Goal: Find specific page/section: Find specific page/section

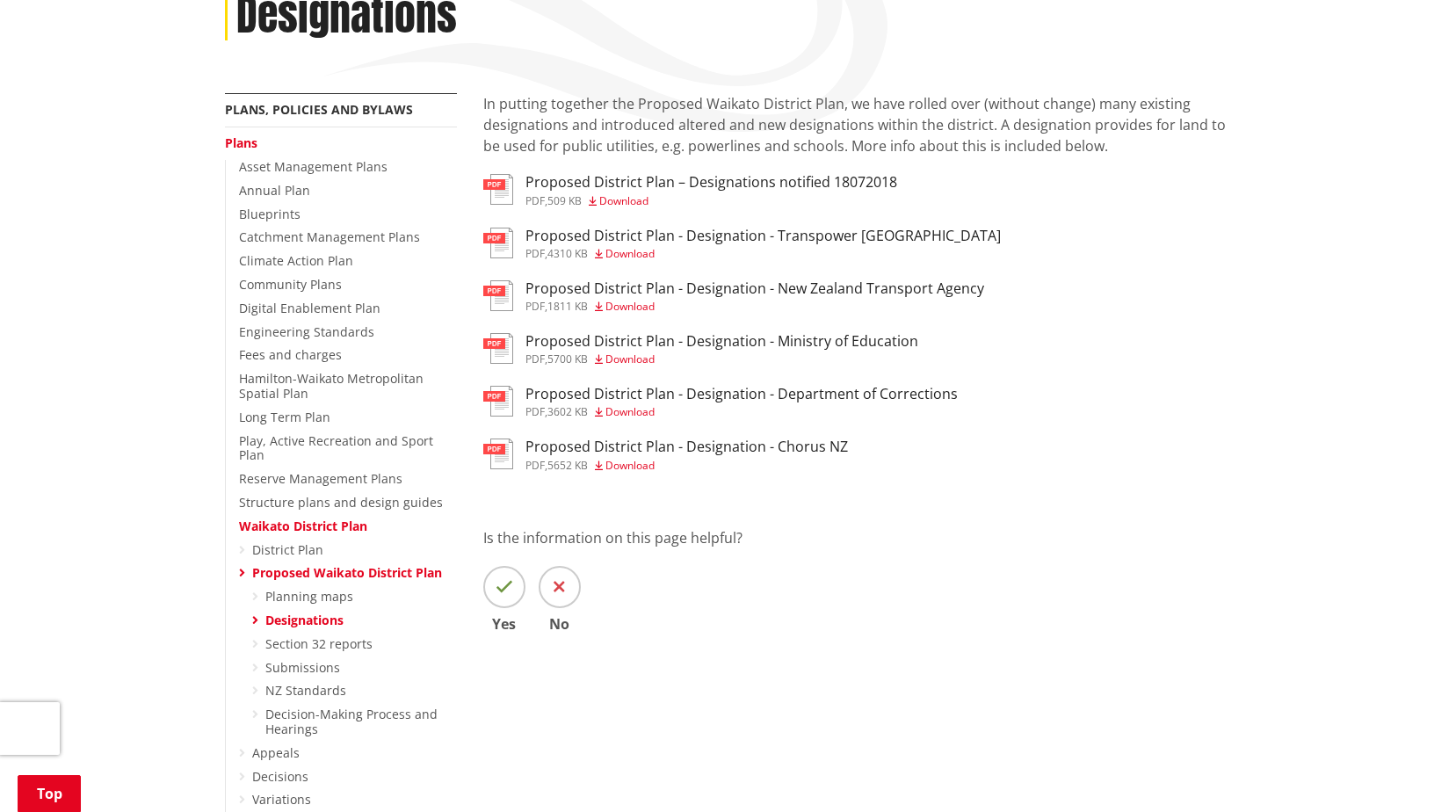
scroll to position [263, 0]
click at [291, 586] on link "Planning maps" at bounding box center [309, 594] width 88 height 17
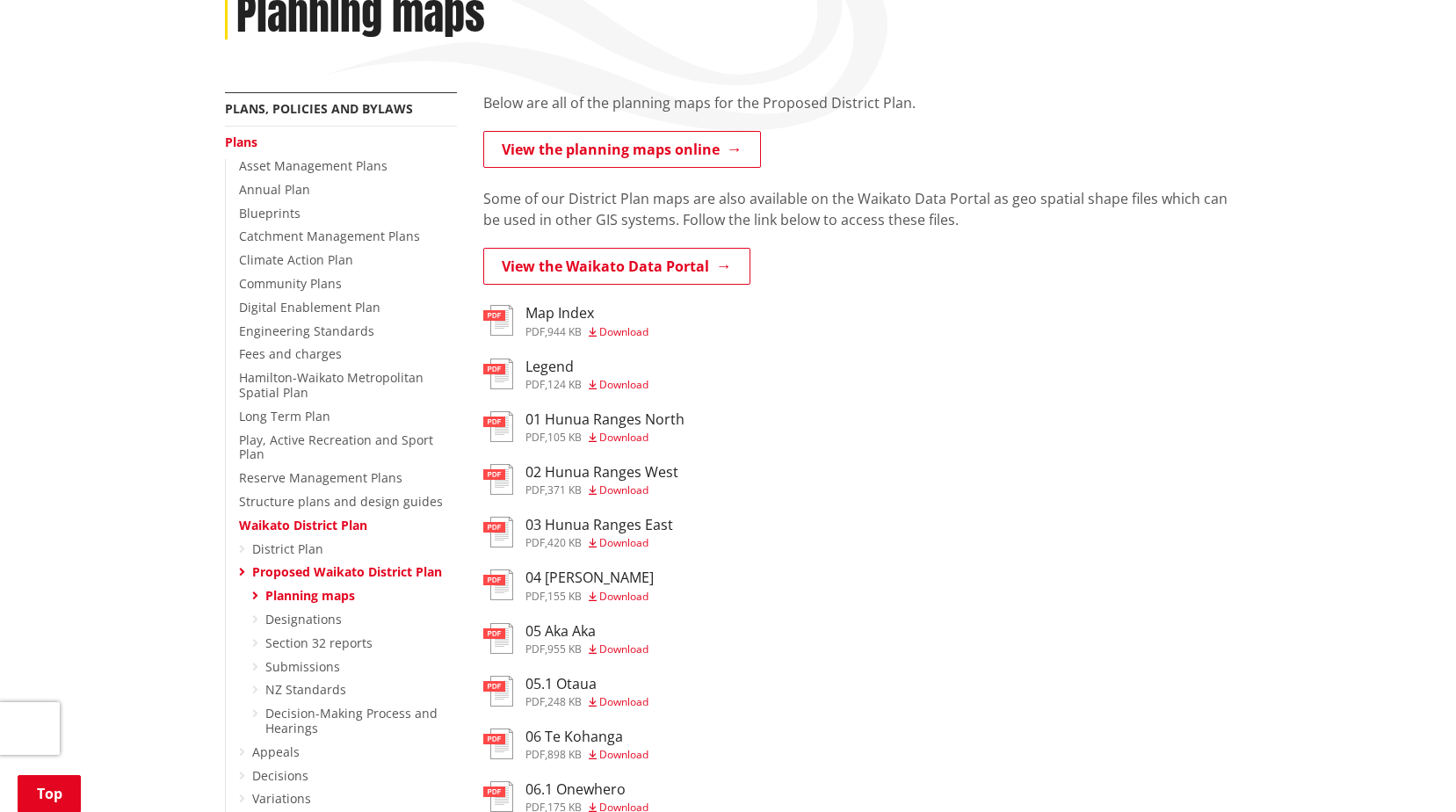
scroll to position [263, 0]
click at [270, 609] on link "Designations" at bounding box center [303, 618] width 76 height 17
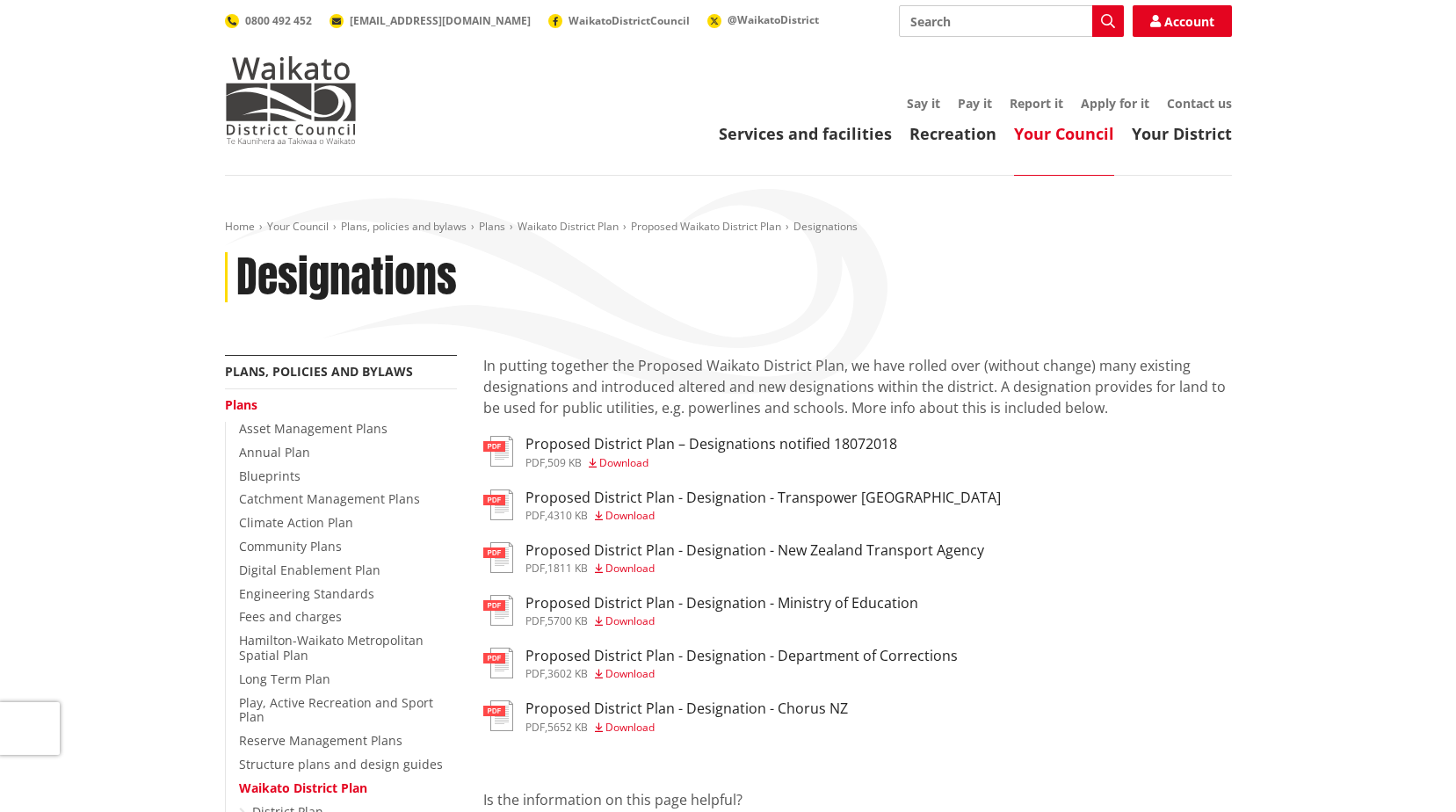
click at [609, 441] on h3 "Proposed District Plan – Designations notified 18072018" at bounding box center [711, 444] width 372 height 17
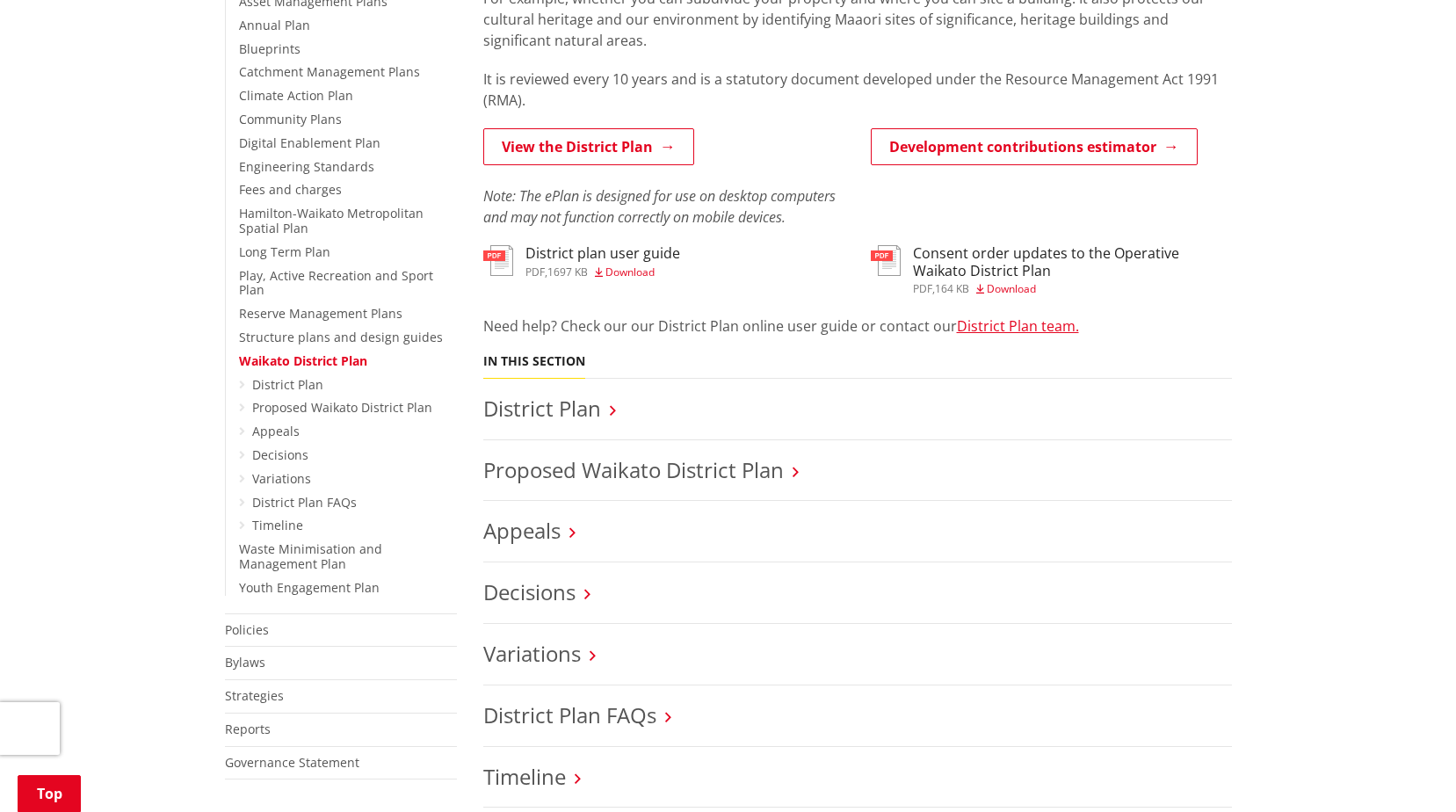
scroll to position [439, 0]
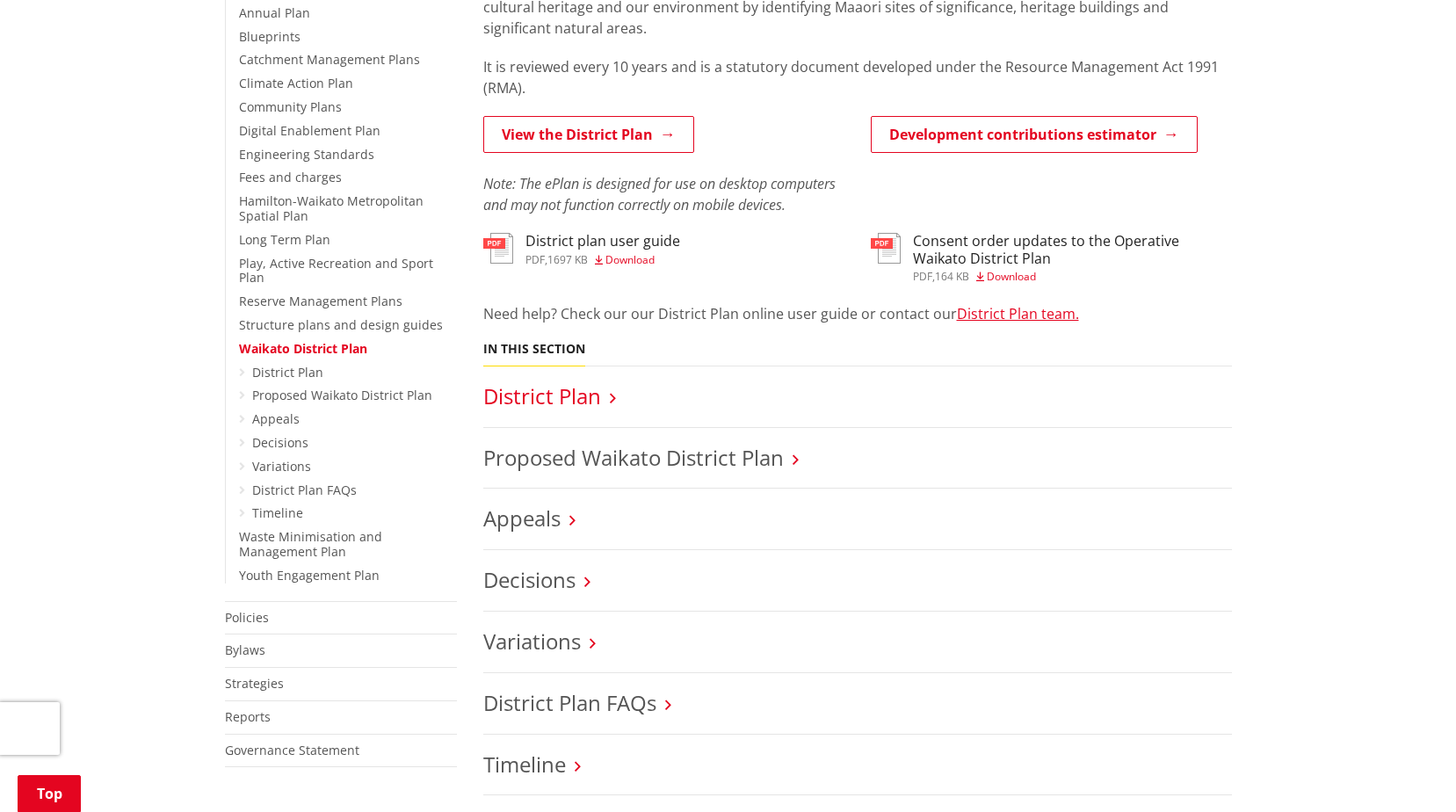
click at [546, 390] on link "District Plan" at bounding box center [542, 395] width 118 height 29
